Goal: Information Seeking & Learning: Learn about a topic

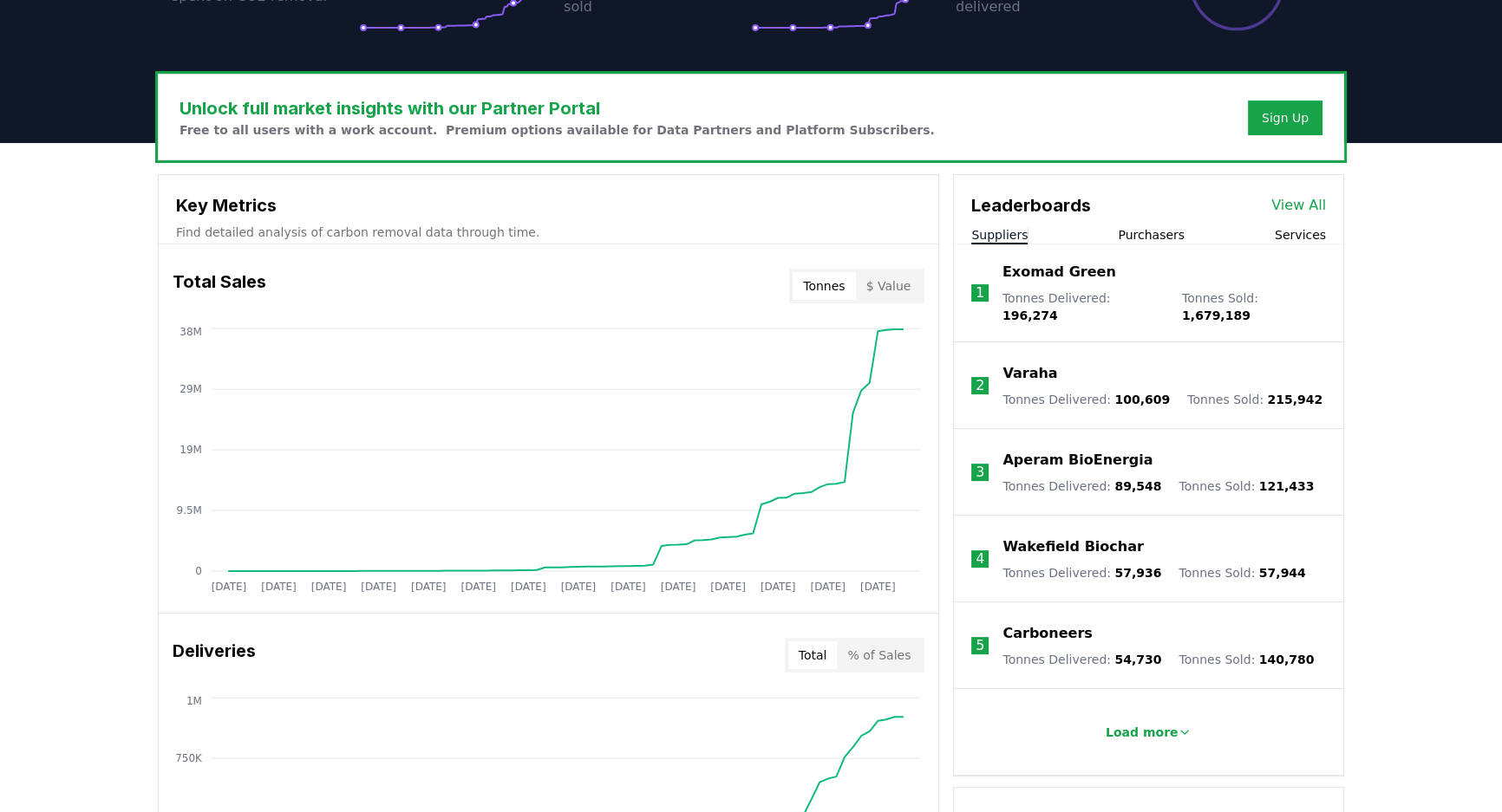
scroll to position [472, 0]
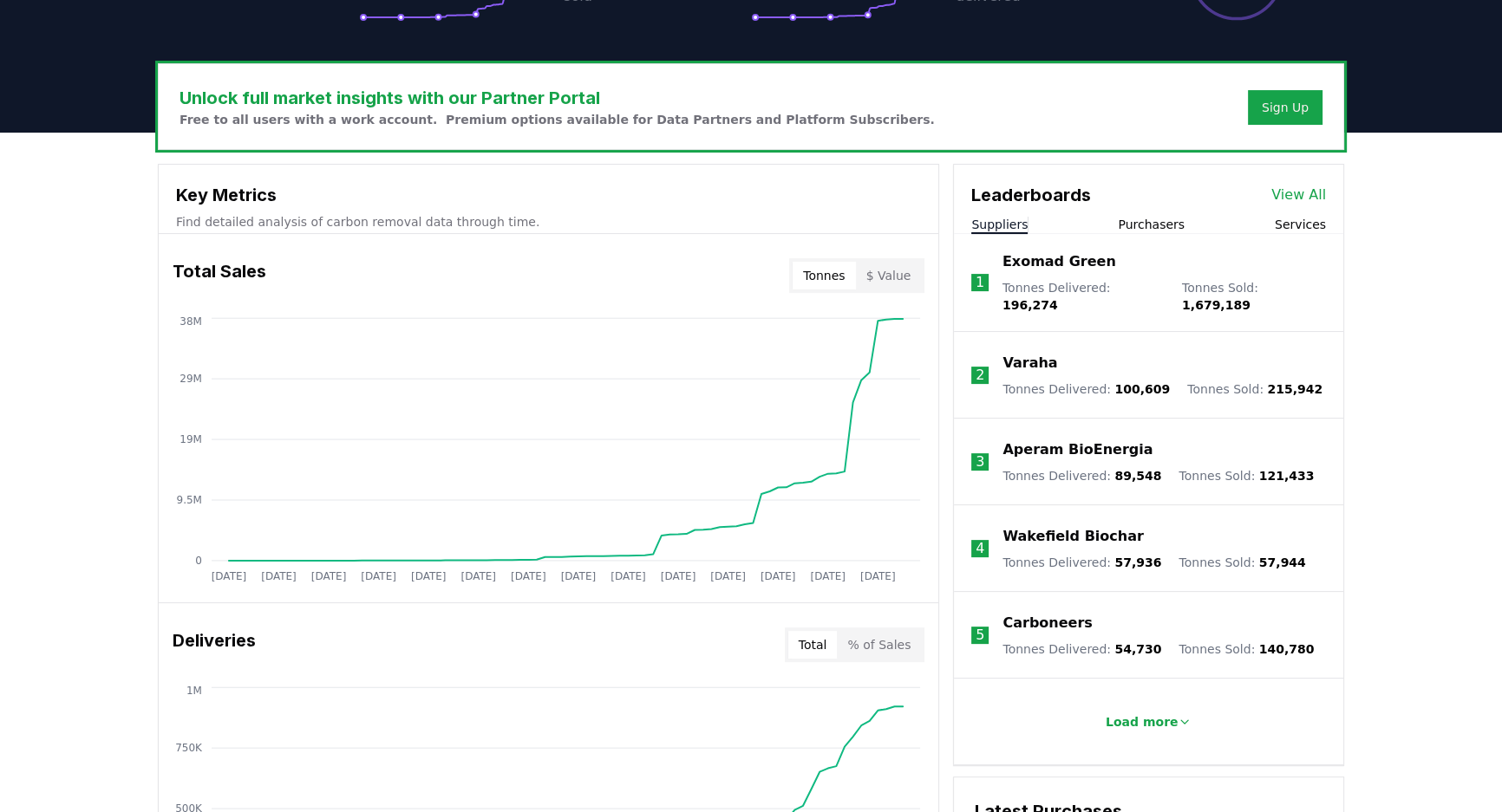
click at [1134, 223] on button "Purchasers" at bounding box center [1151, 224] width 67 height 18
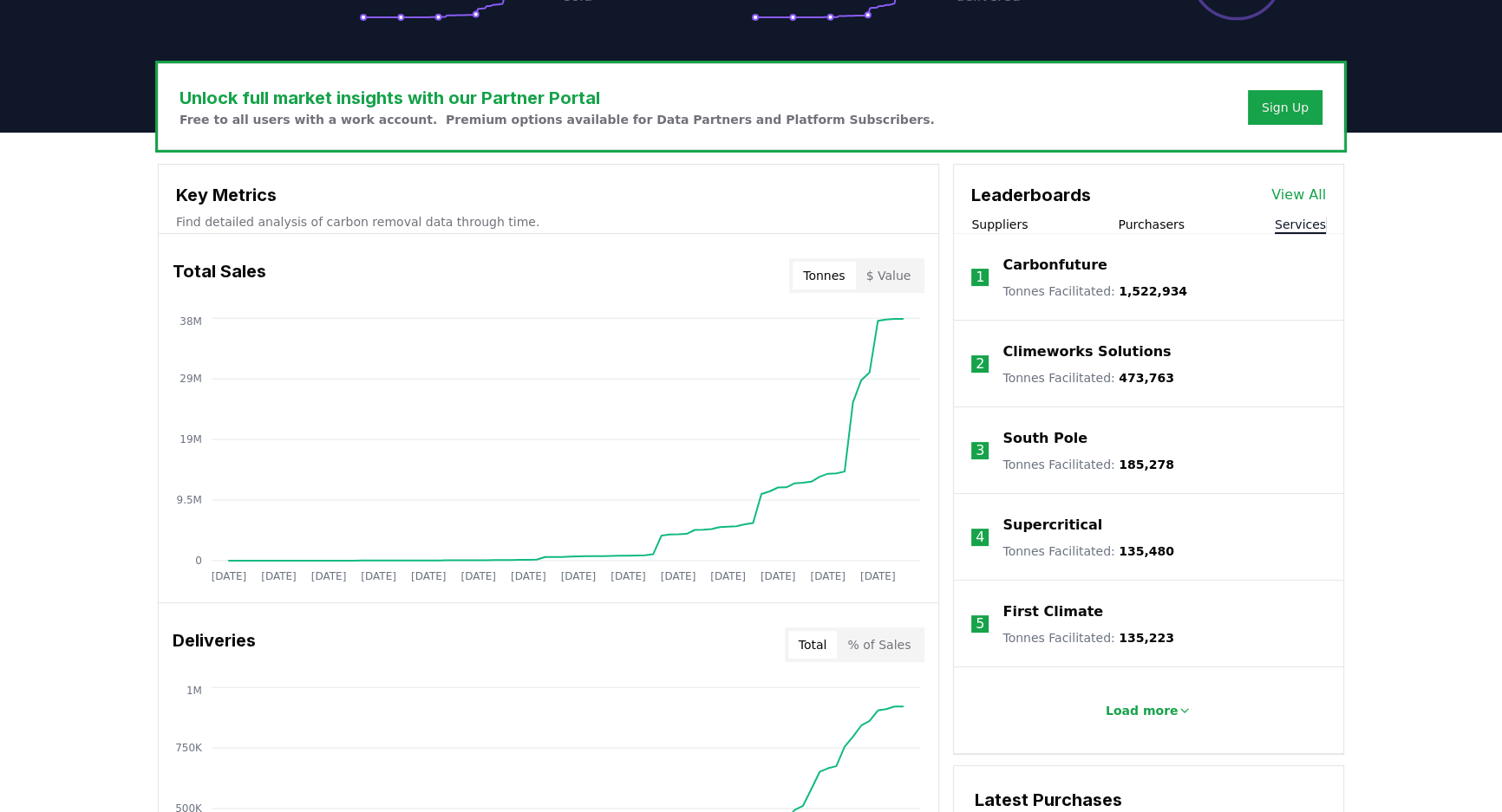
click at [1305, 219] on button "Services" at bounding box center [1300, 224] width 51 height 18
click at [1144, 215] on button "Purchasers" at bounding box center [1151, 224] width 67 height 18
click at [1023, 440] on p "Google" at bounding box center [1029, 438] width 54 height 21
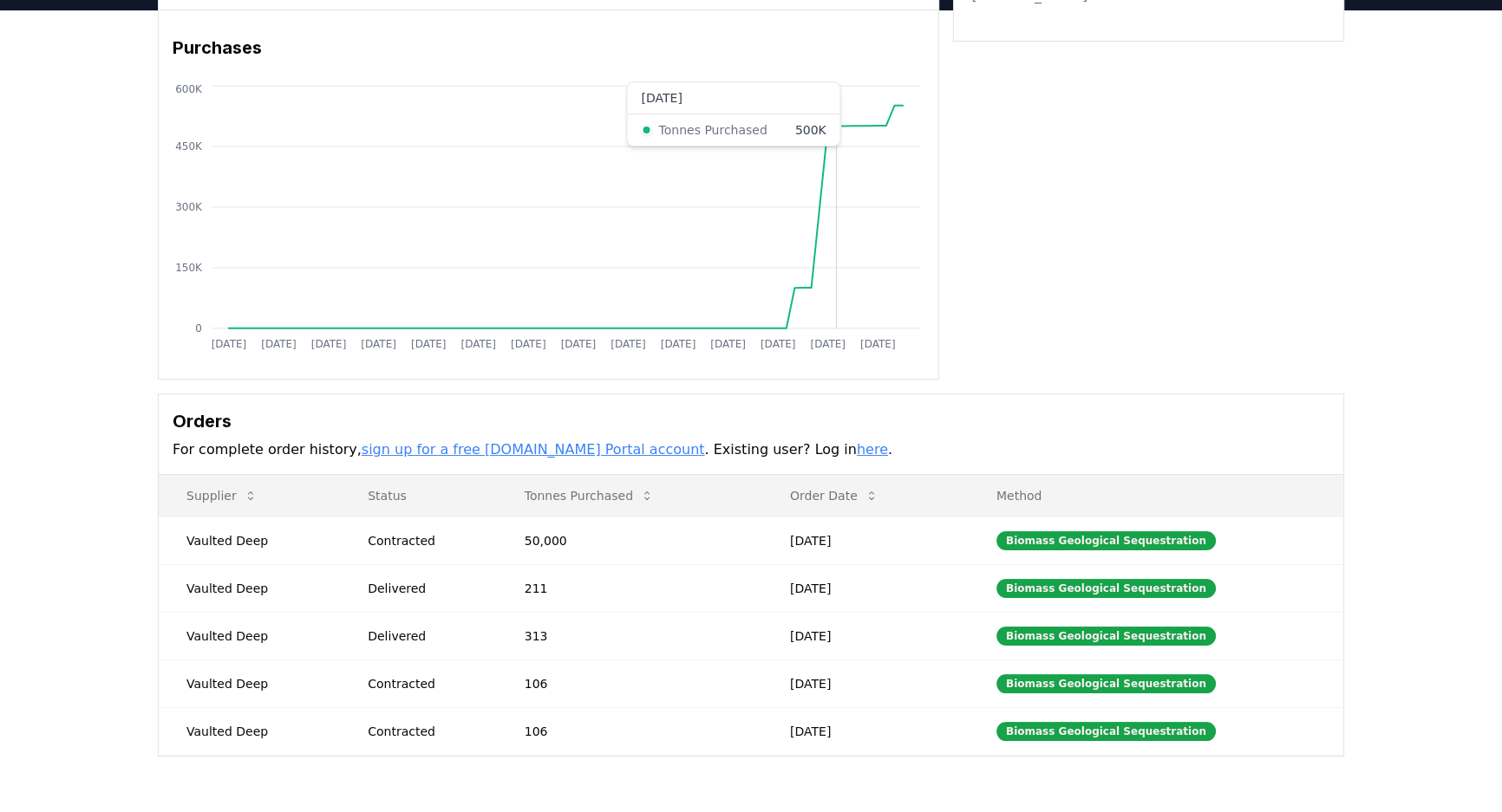
scroll to position [236, 0]
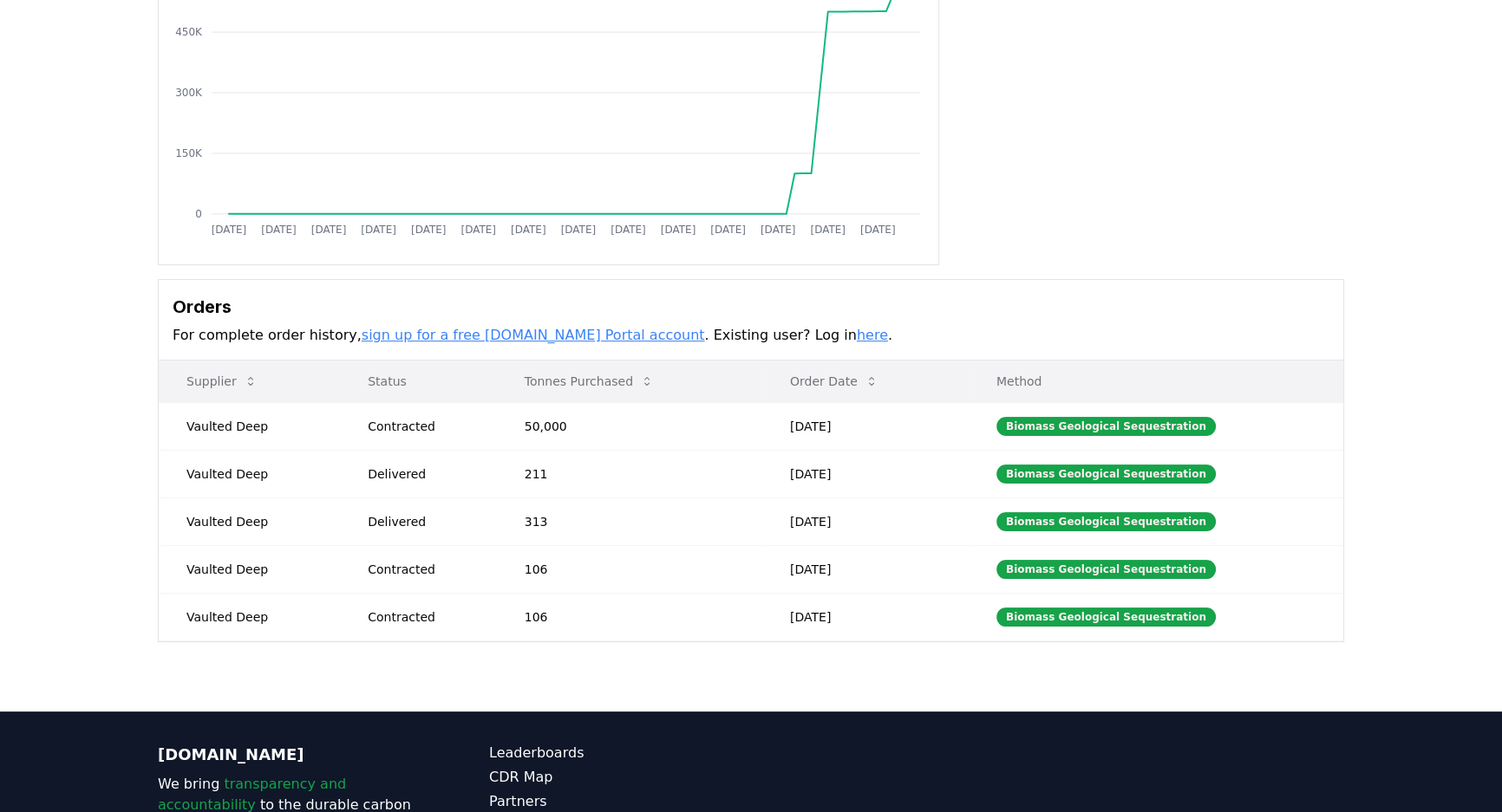
drag, startPoint x: 710, startPoint y: 382, endPoint x: 722, endPoint y: 377, distance: 13.0
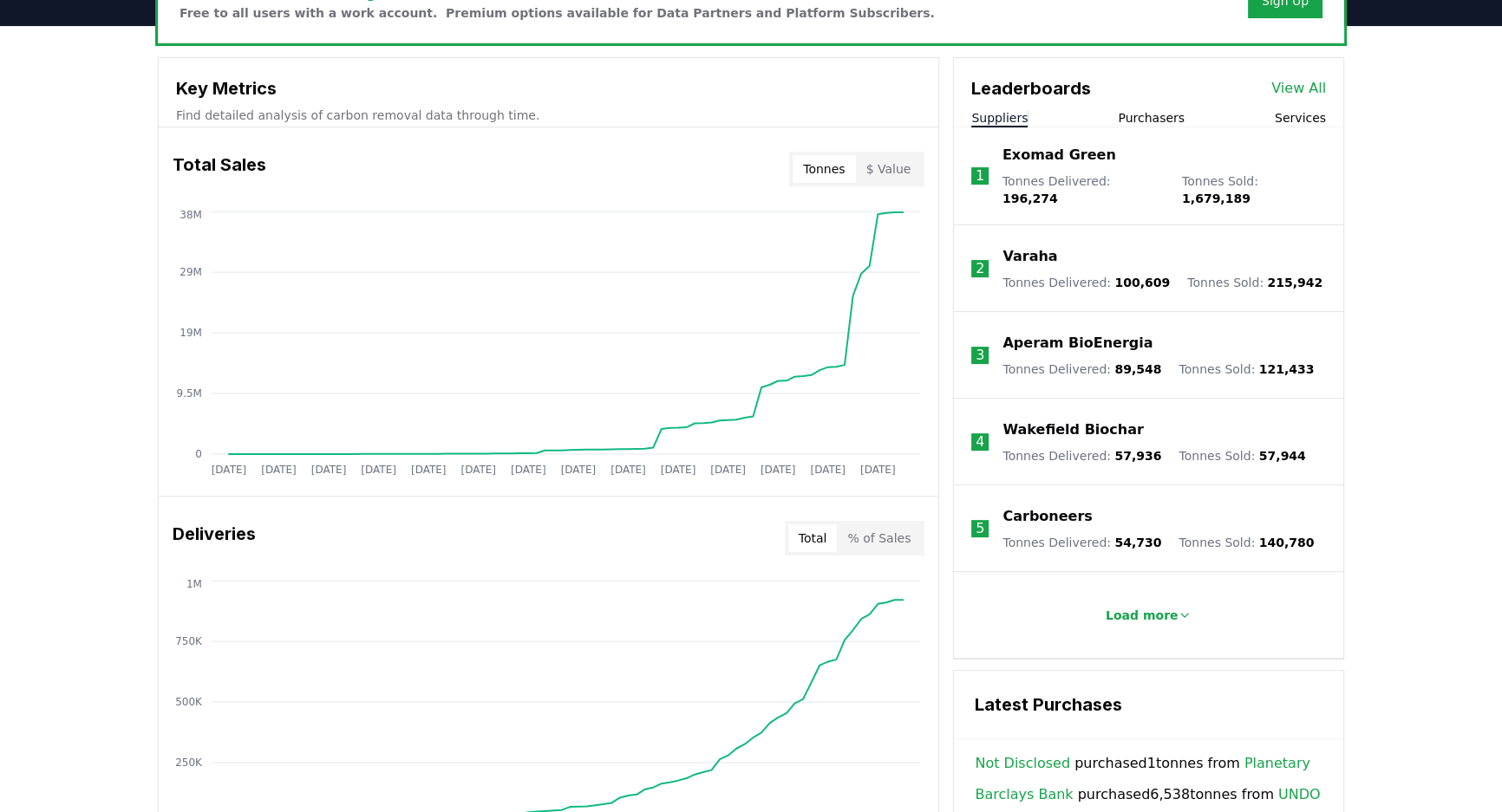
scroll to position [551, 0]
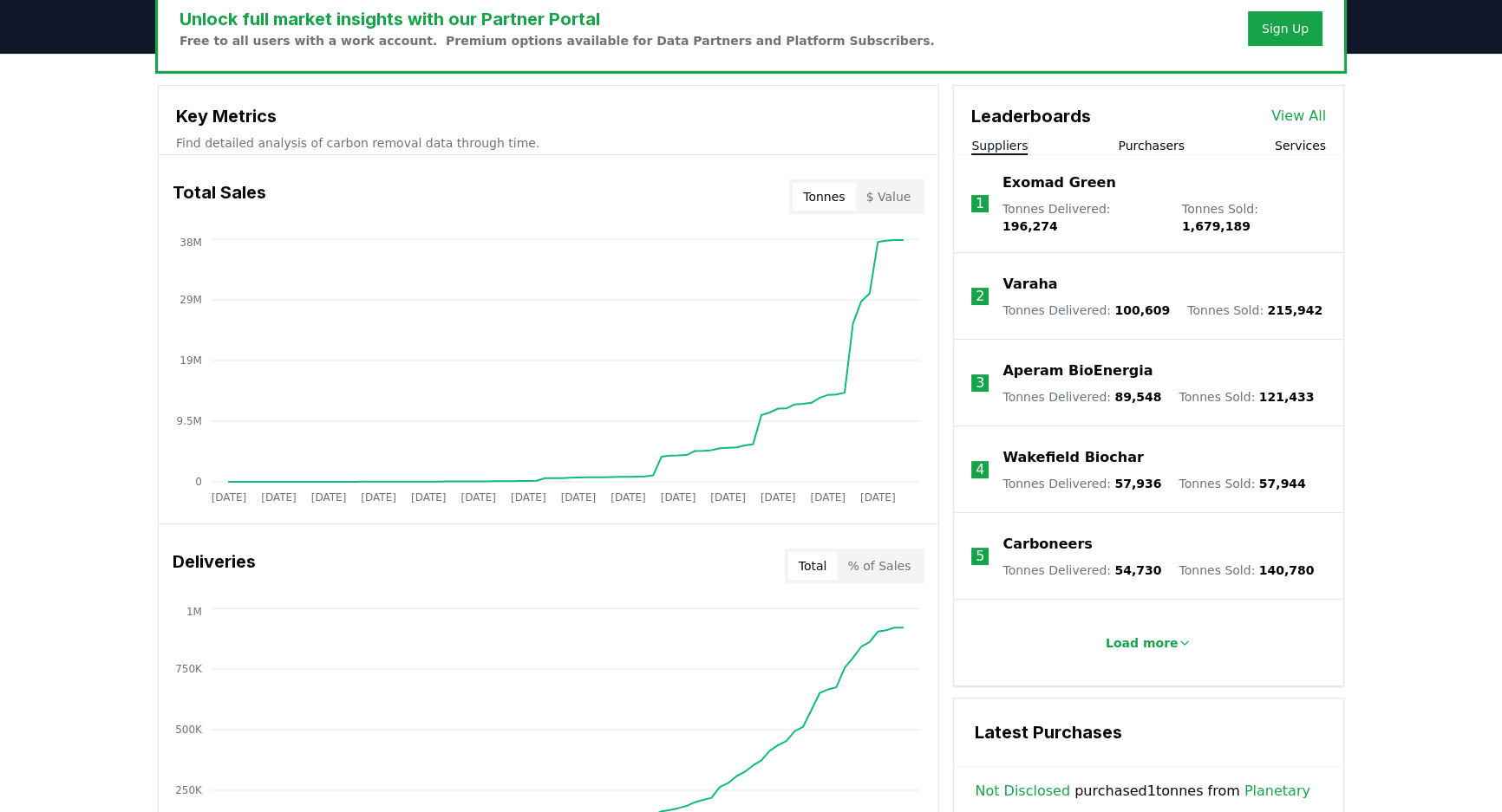
click at [1129, 147] on button "Purchasers" at bounding box center [1151, 146] width 67 height 18
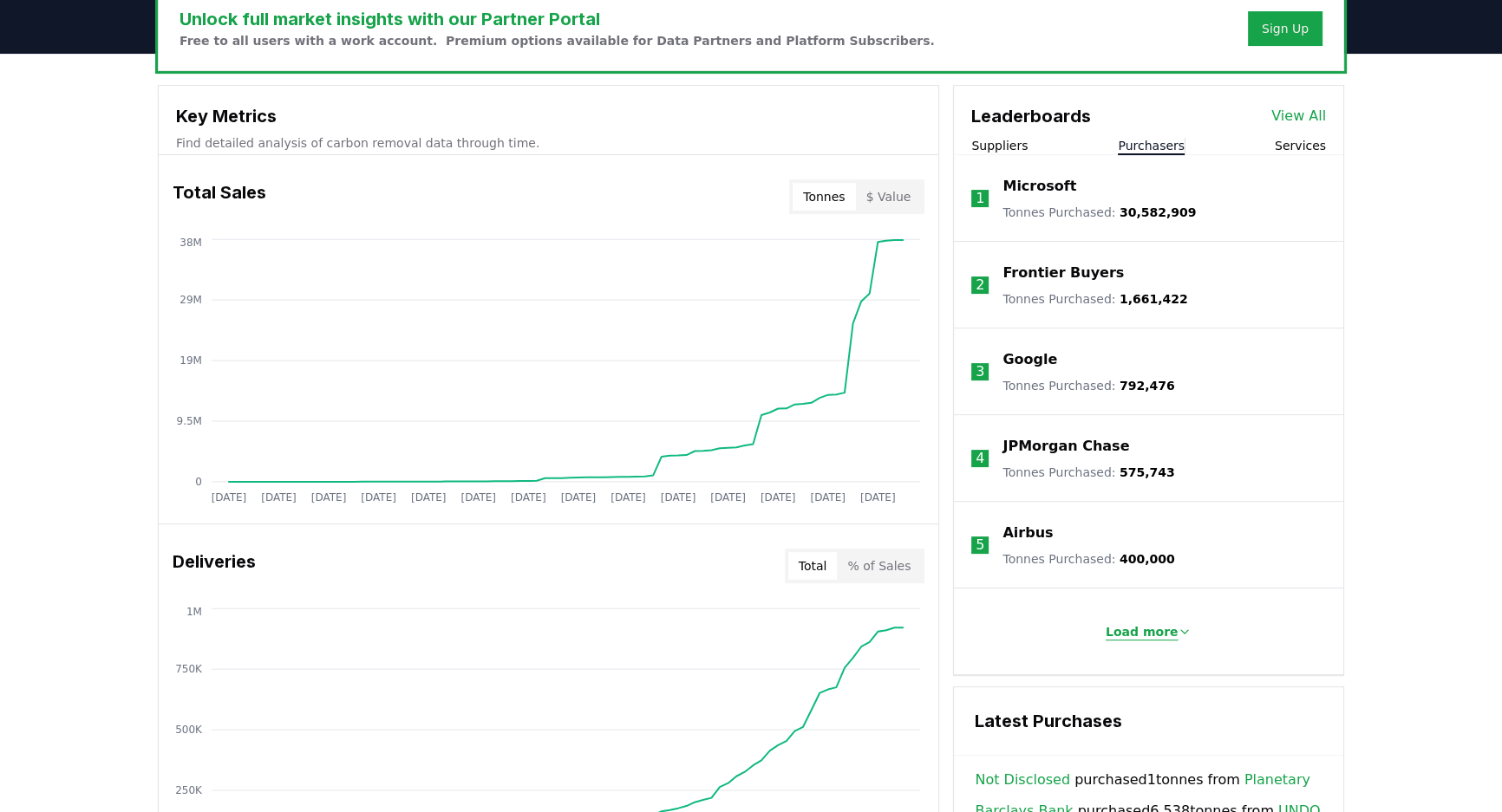
click at [1121, 624] on p "Load more" at bounding box center [1142, 632] width 73 height 18
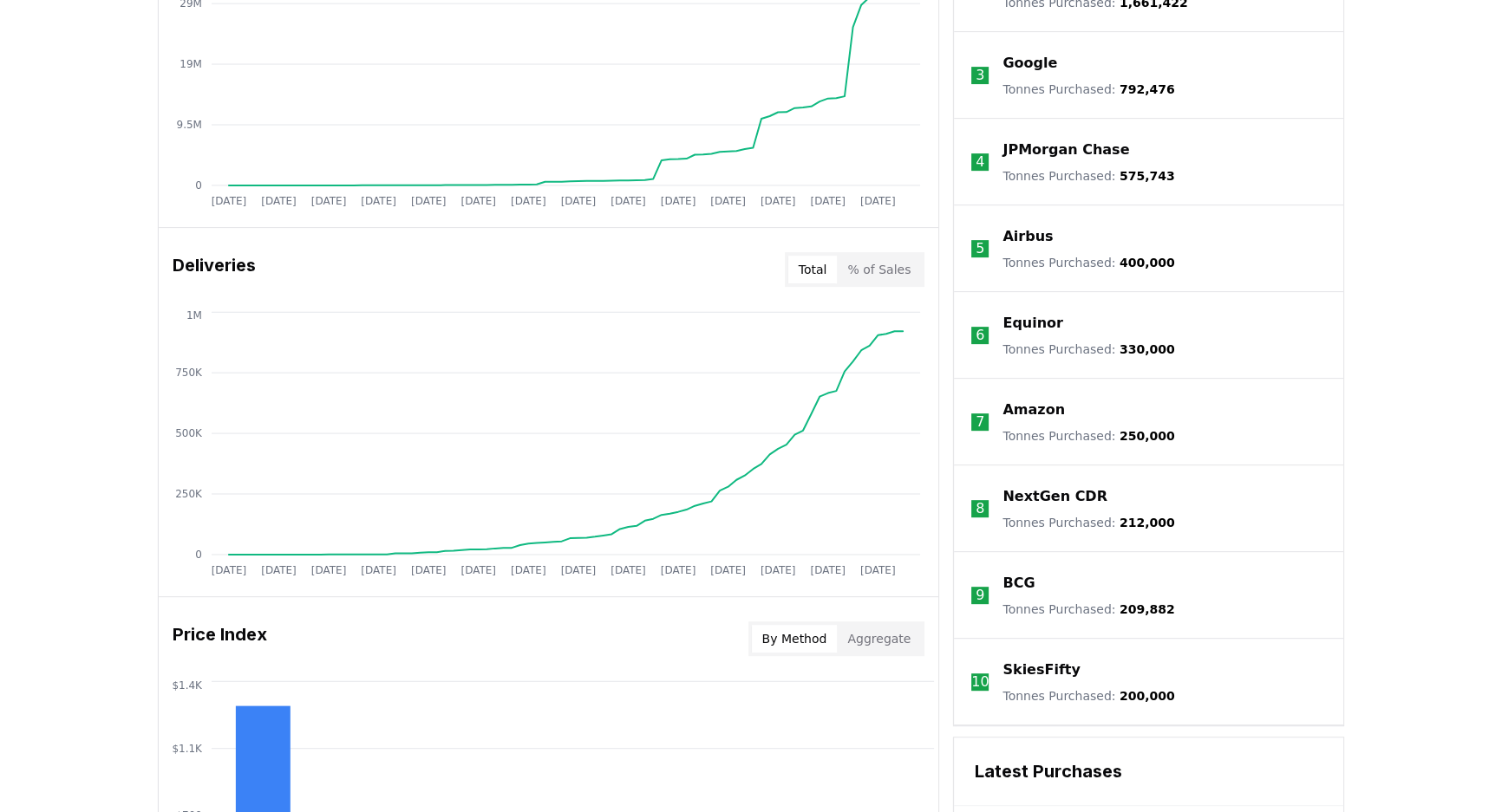
scroll to position [866, 0]
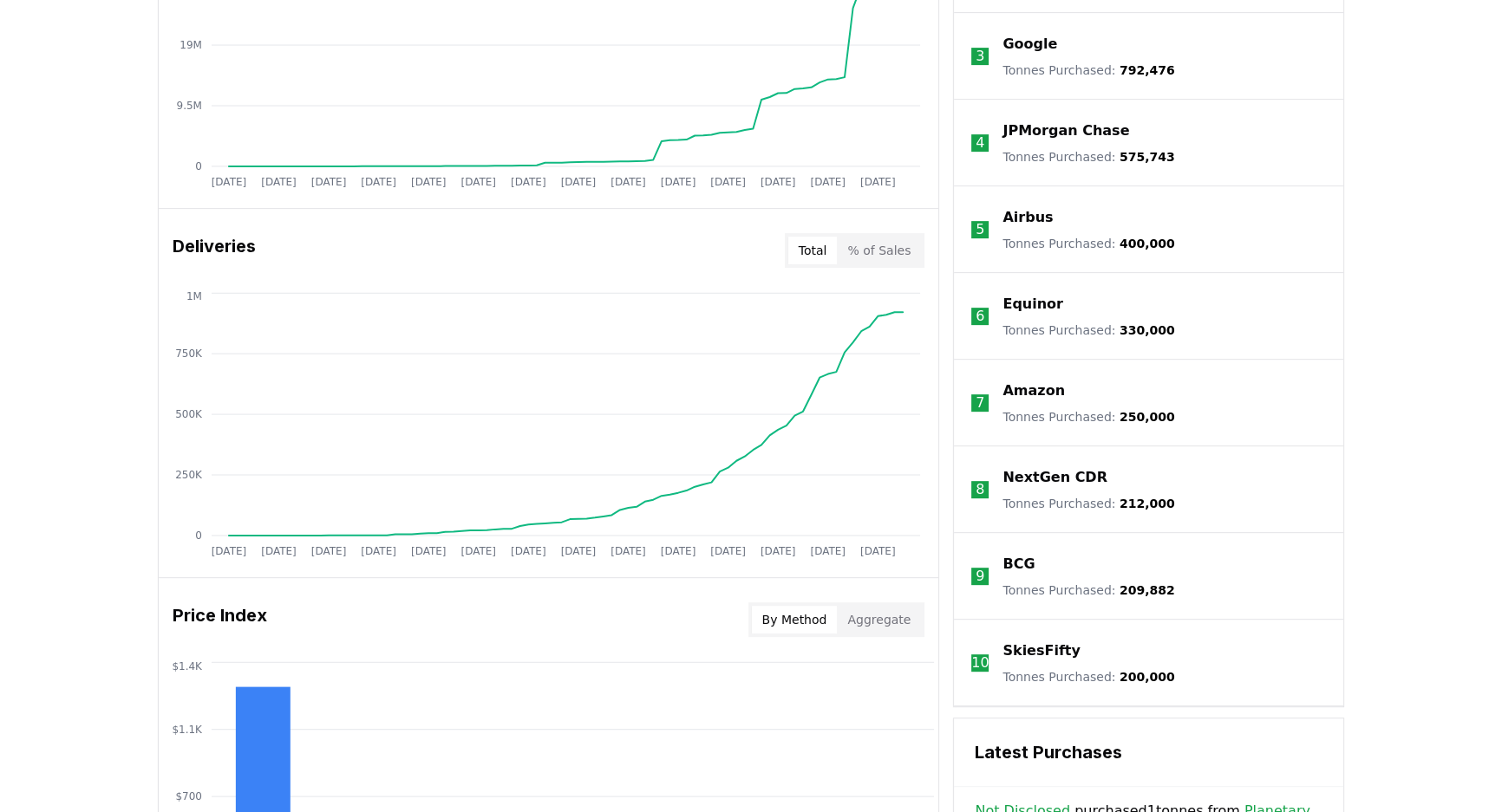
click at [1024, 389] on p "Amazon" at bounding box center [1033, 390] width 62 height 21
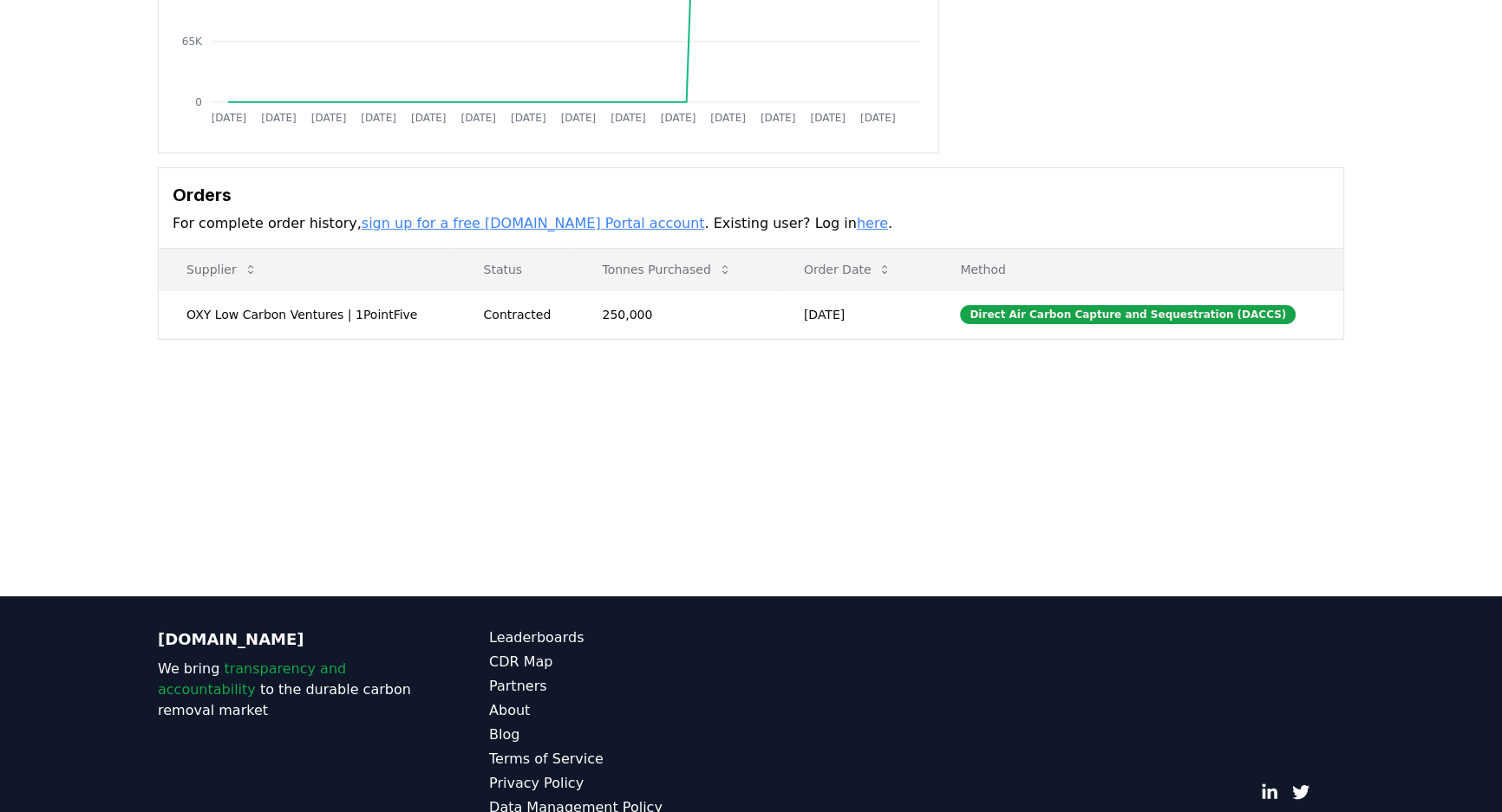
scroll to position [408, 0]
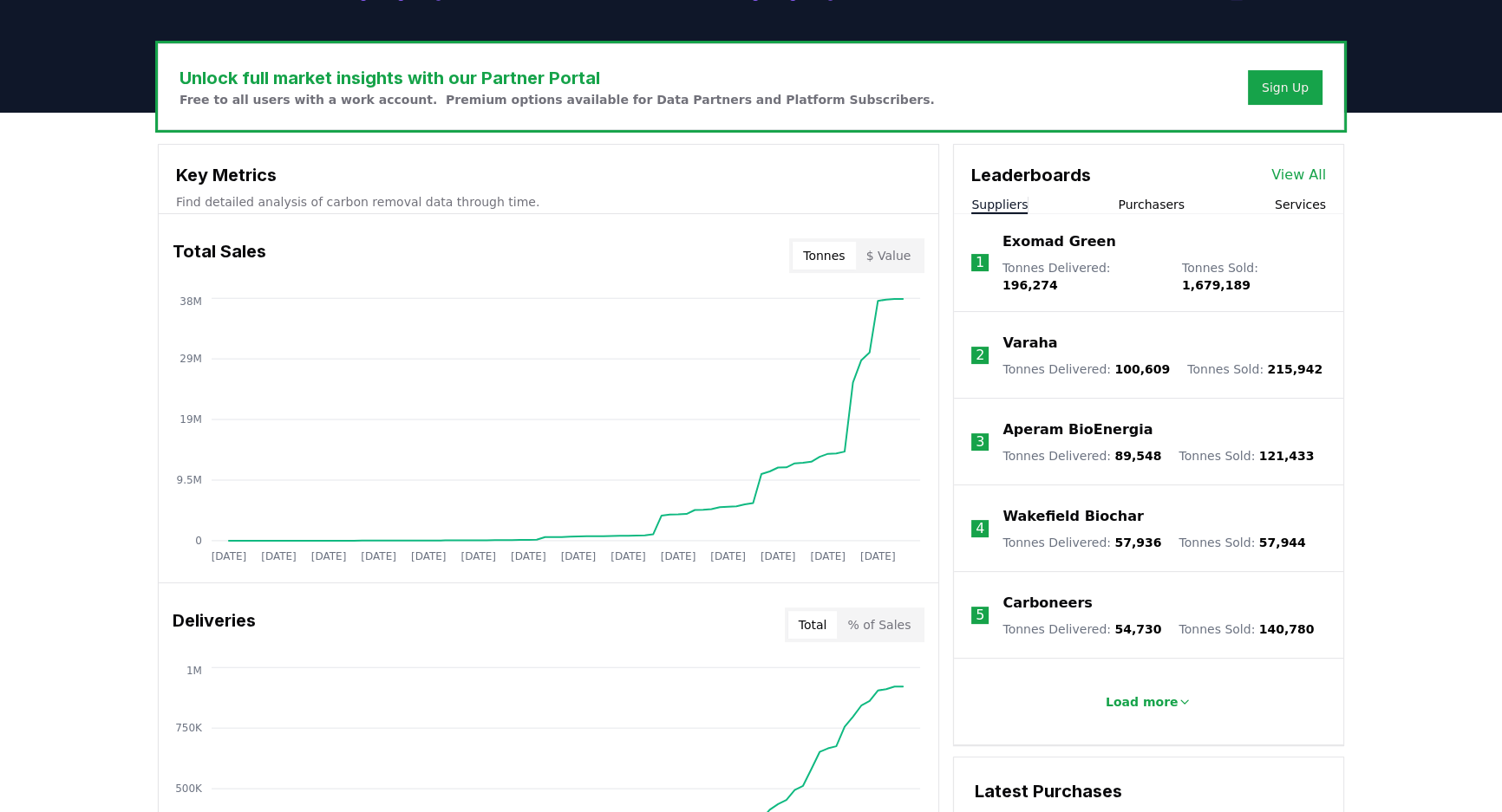
scroll to position [472, 0]
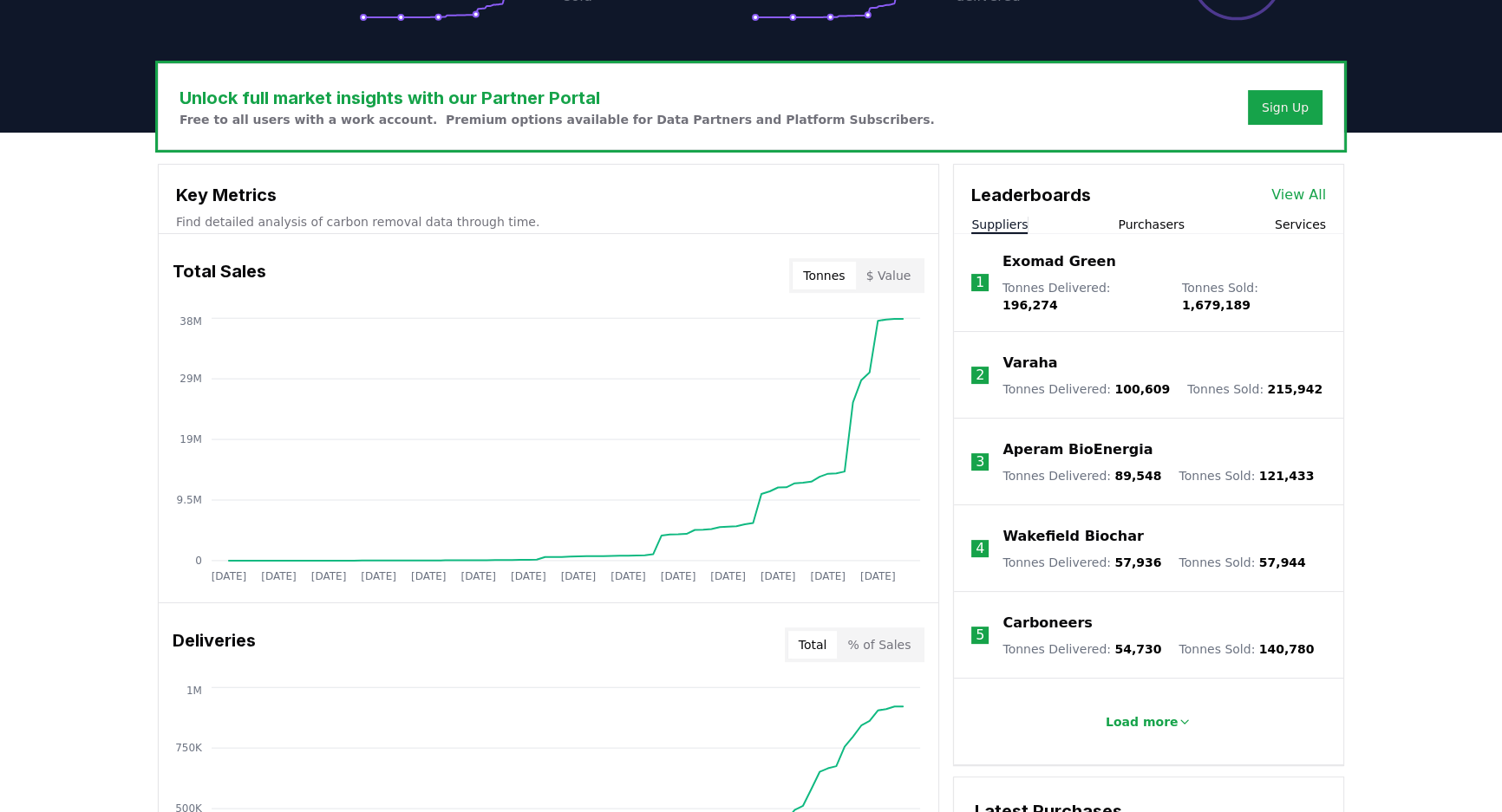
click at [1143, 222] on button "Purchasers" at bounding box center [1151, 224] width 67 height 18
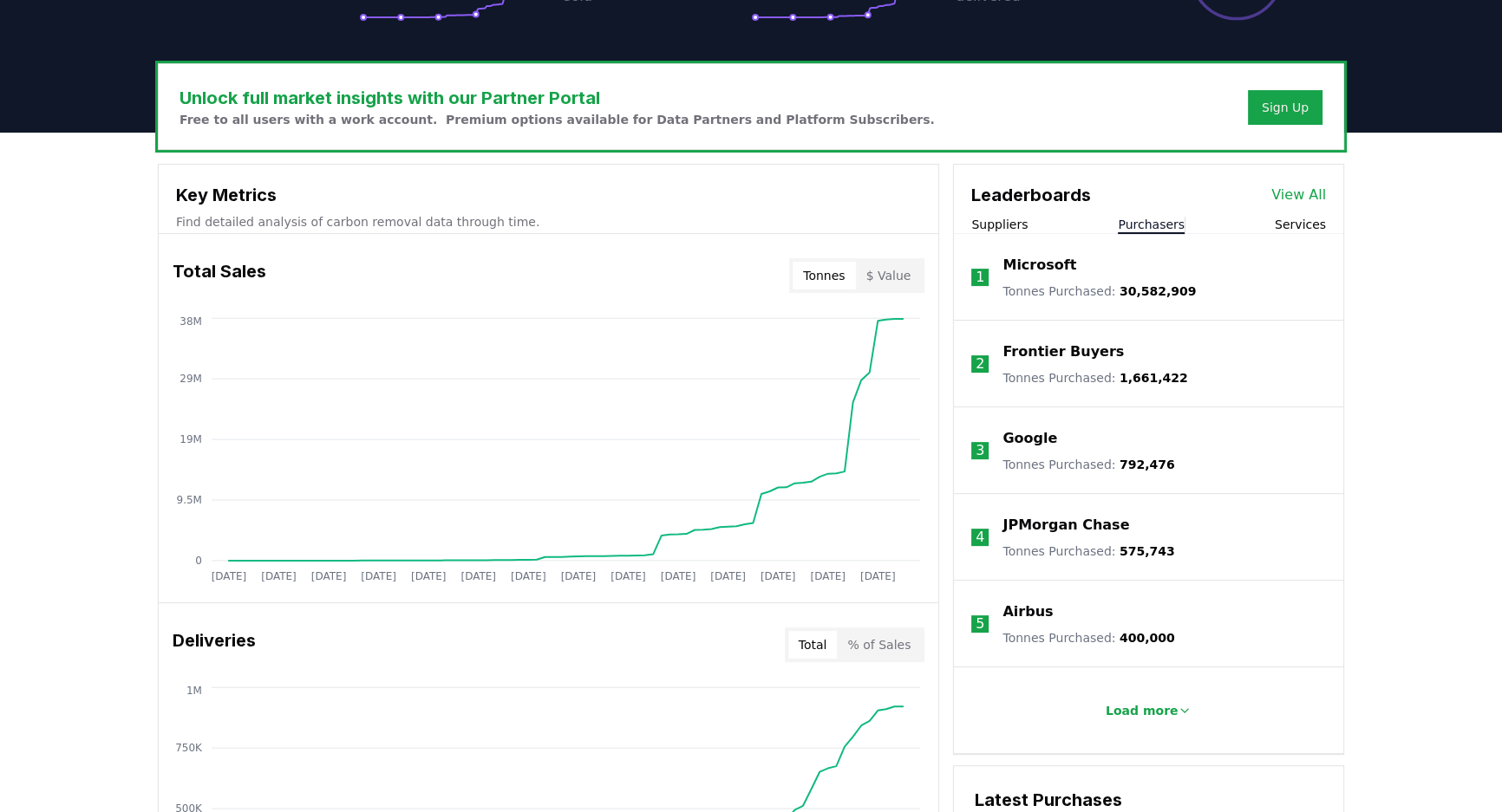
click at [1024, 428] on p "Google" at bounding box center [1029, 438] width 54 height 21
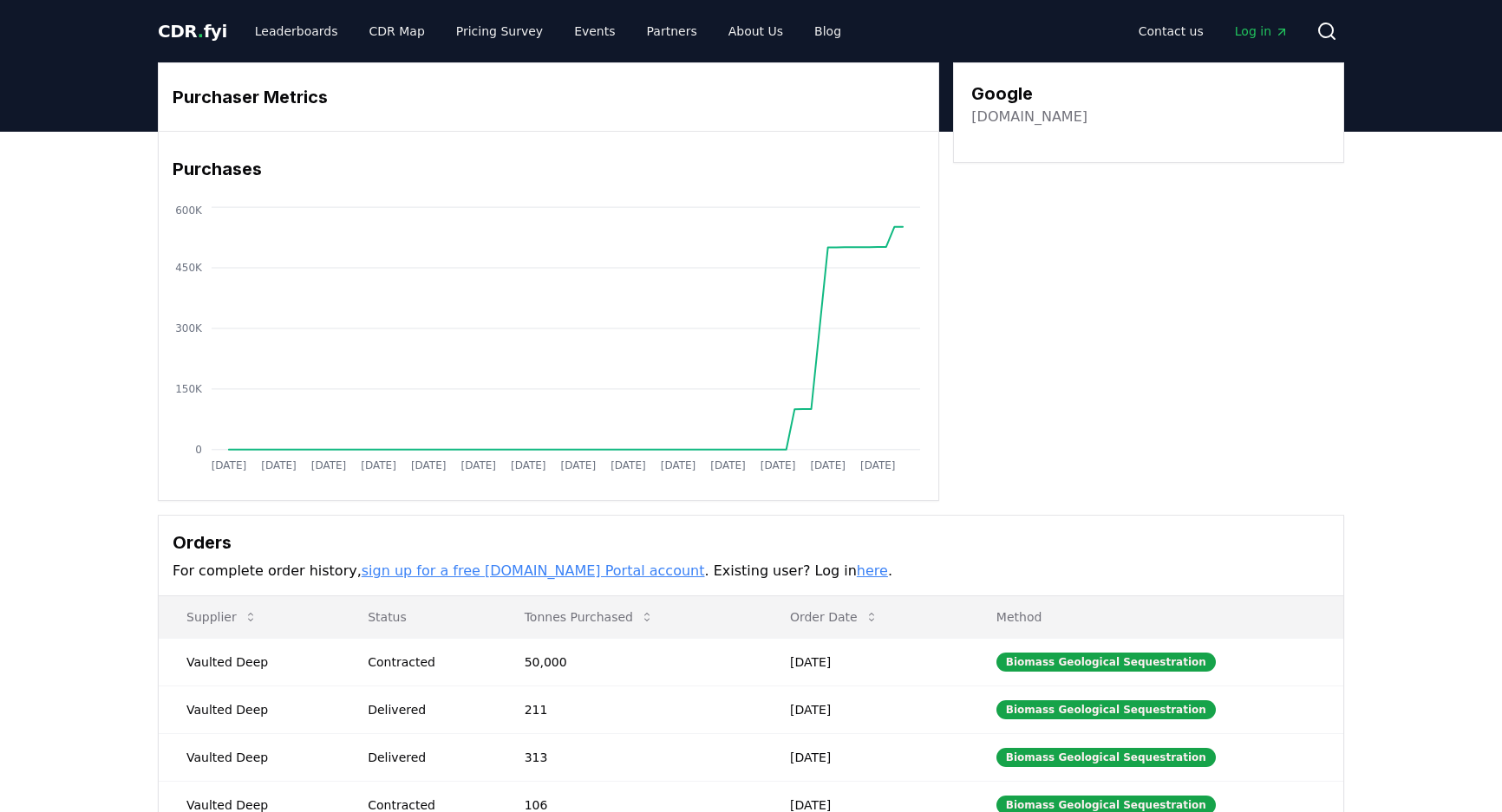
scroll to position [236, 0]
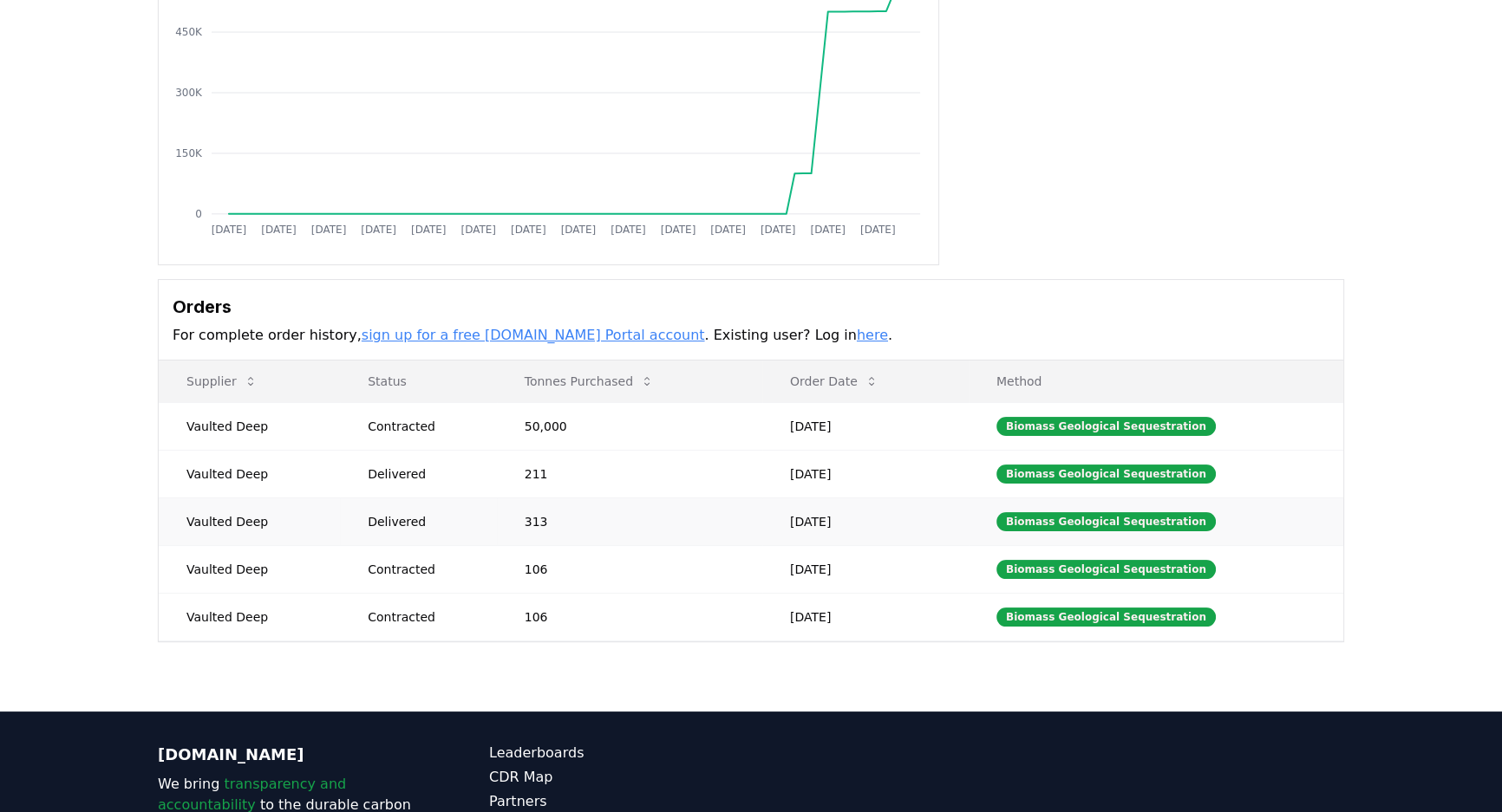
click at [217, 523] on td "Vaulted Deep" at bounding box center [249, 522] width 181 height 47
click at [223, 424] on td "Vaulted Deep" at bounding box center [249, 426] width 181 height 47
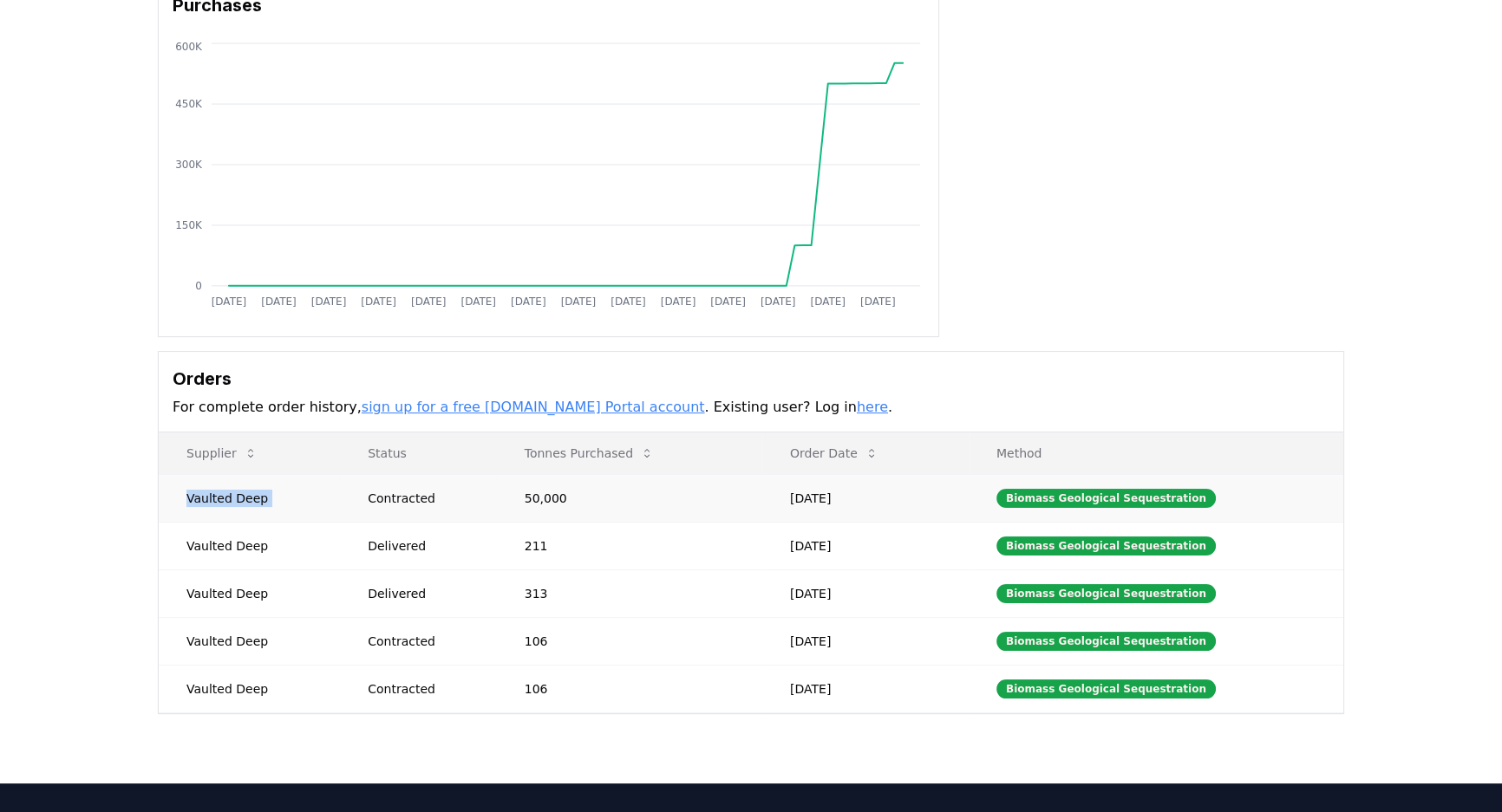
scroll to position [78, 0]
